Goal: Information Seeking & Learning: Learn about a topic

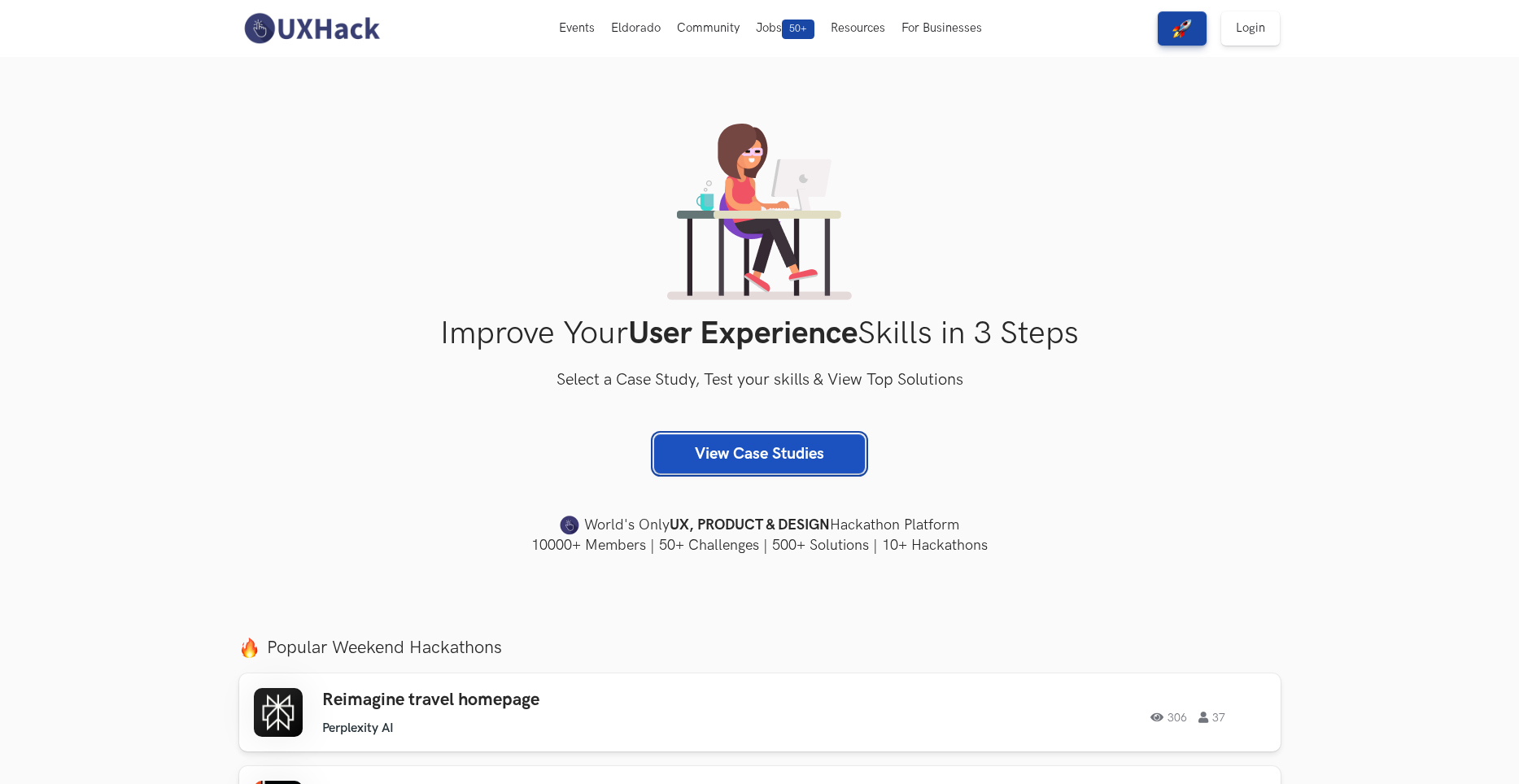
click at [777, 461] on link "View Case Studies" at bounding box center [759, 453] width 210 height 39
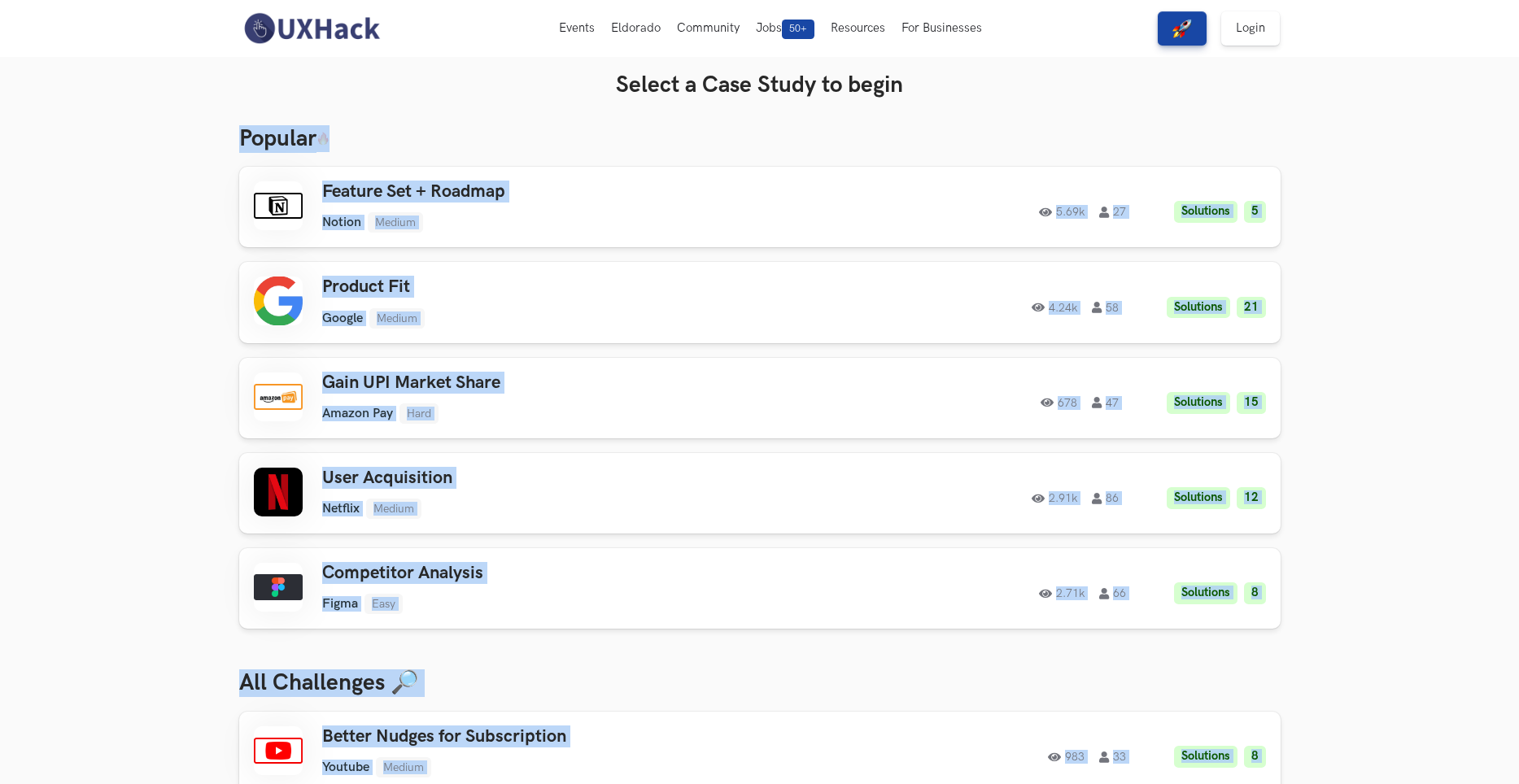
drag, startPoint x: 1339, startPoint y: 309, endPoint x: 219, endPoint y: 114, distance: 1136.8
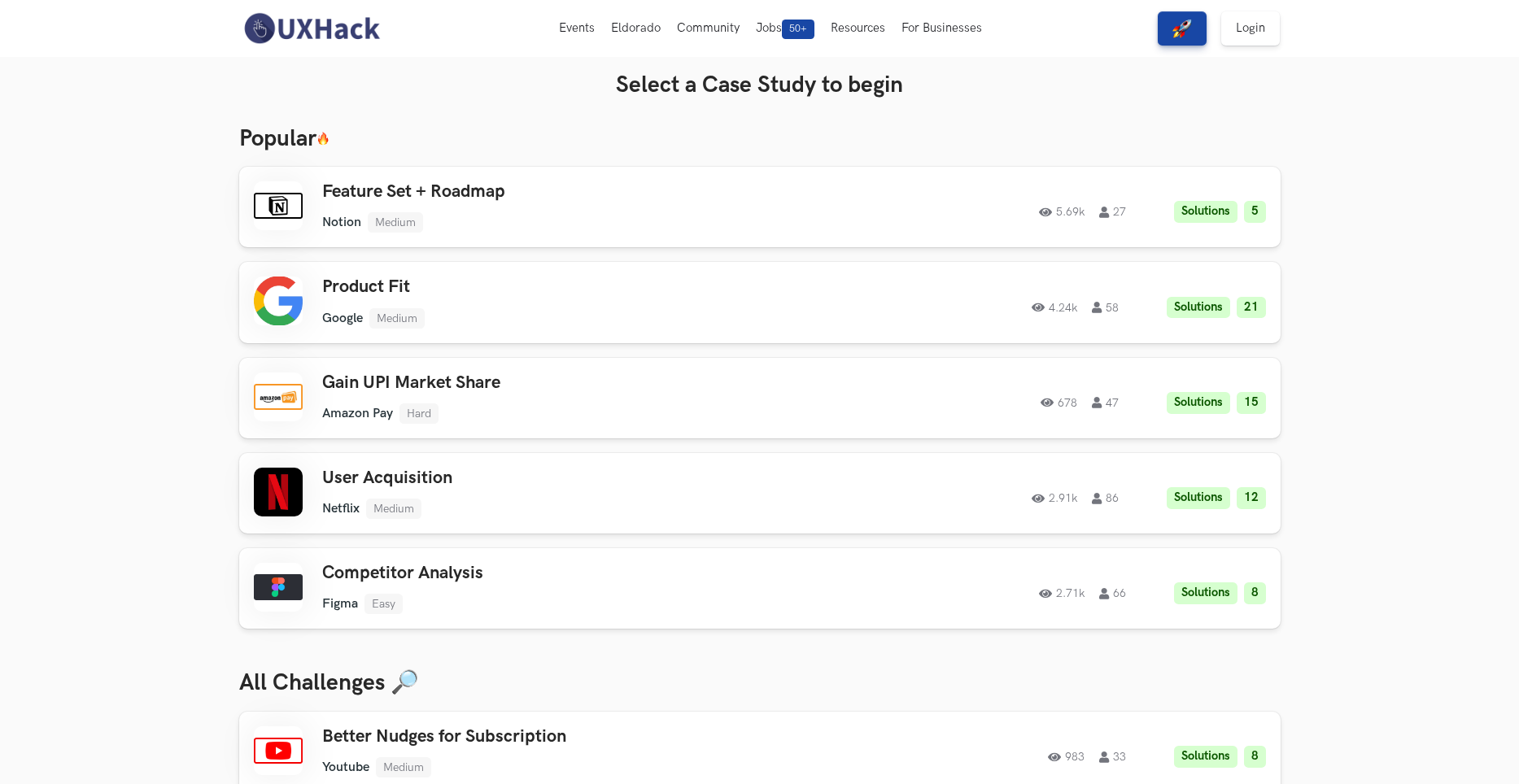
click at [527, 88] on h3 "Select a Case Study to begin" at bounding box center [760, 85] width 1042 height 28
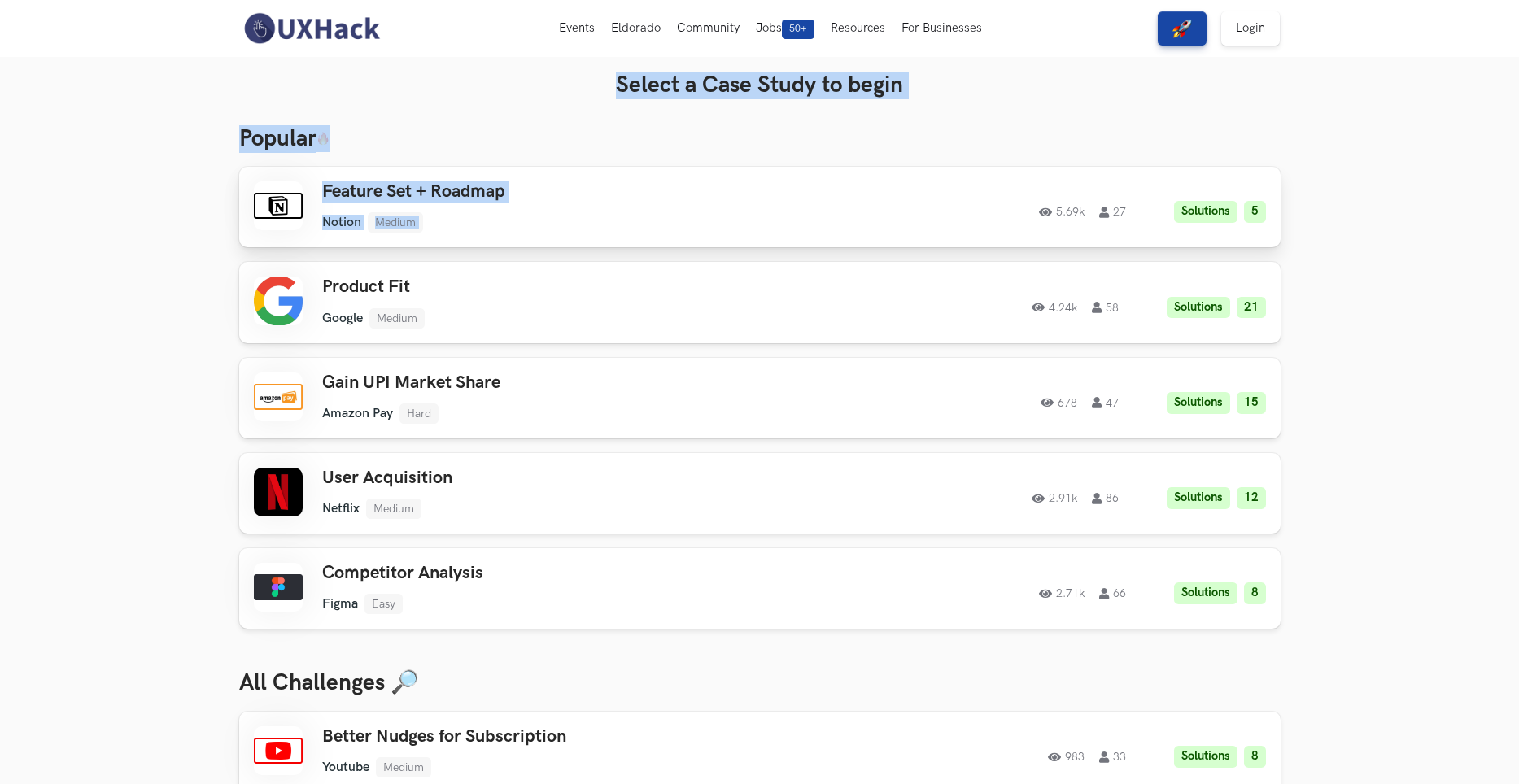
drag, startPoint x: 596, startPoint y: 75, endPoint x: 837, endPoint y: 228, distance: 285.5
